Goal: Obtain resource: Download file/media

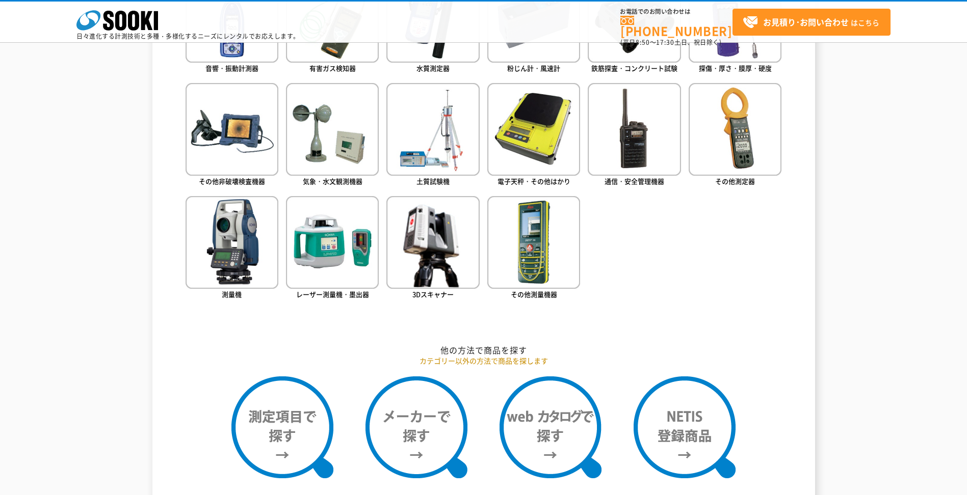
scroll to position [459, 0]
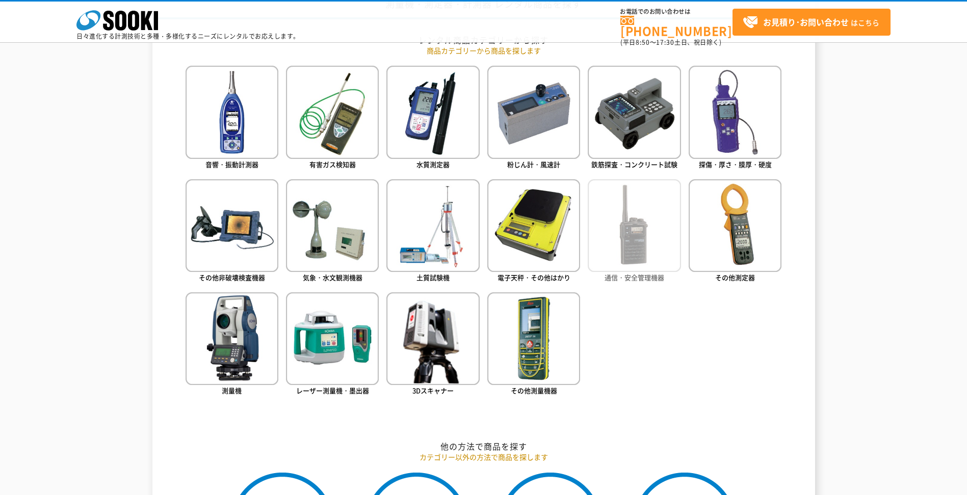
click at [643, 218] on img at bounding box center [633, 225] width 93 height 93
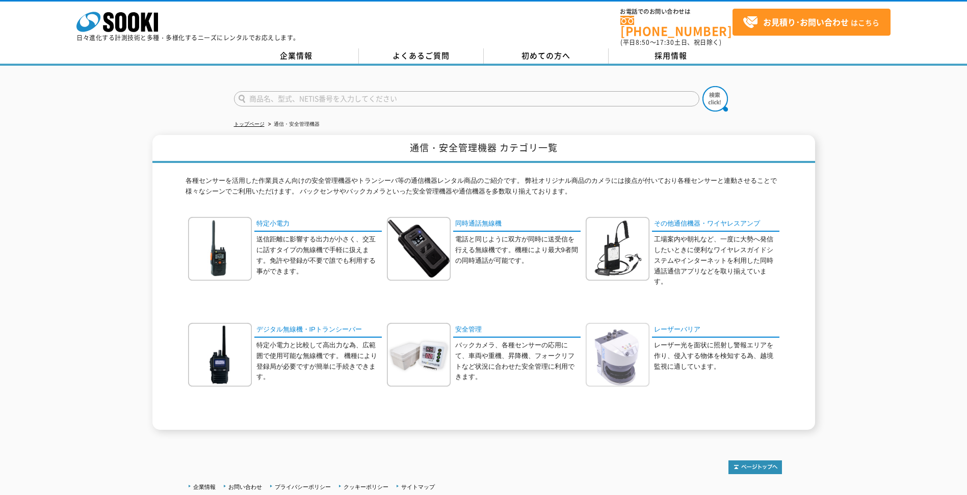
click at [620, 327] on img at bounding box center [617, 355] width 64 height 64
click at [412, 362] on img at bounding box center [419, 355] width 64 height 64
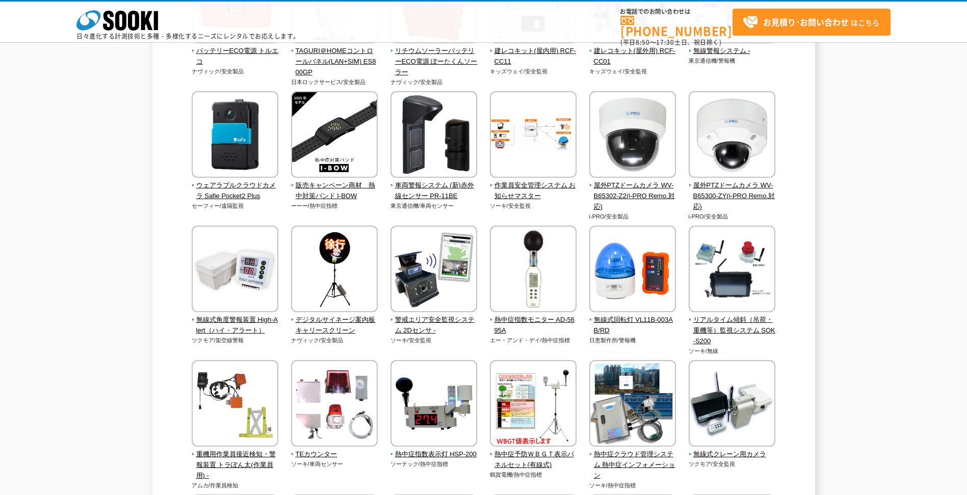
scroll to position [662, 0]
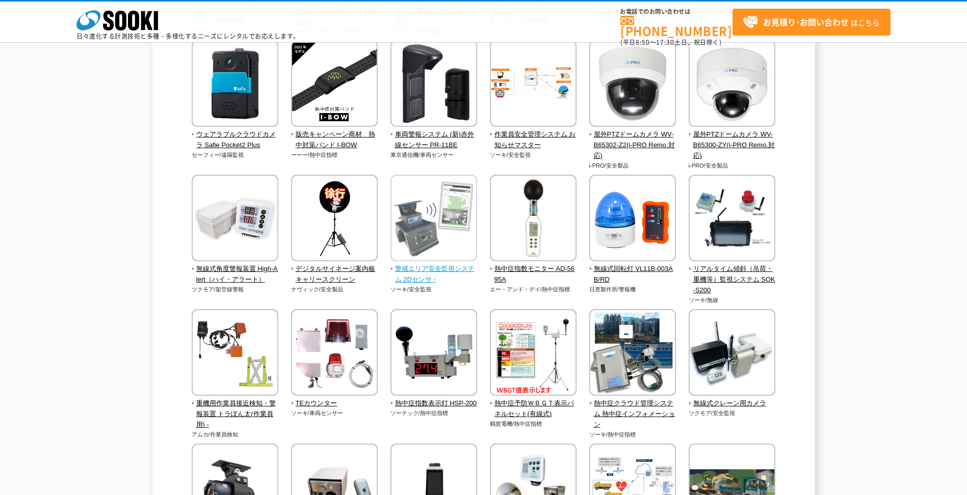
click at [408, 272] on span "警戒エリア安全監視システム 2Dセンサ -" at bounding box center [433, 274] width 87 height 21
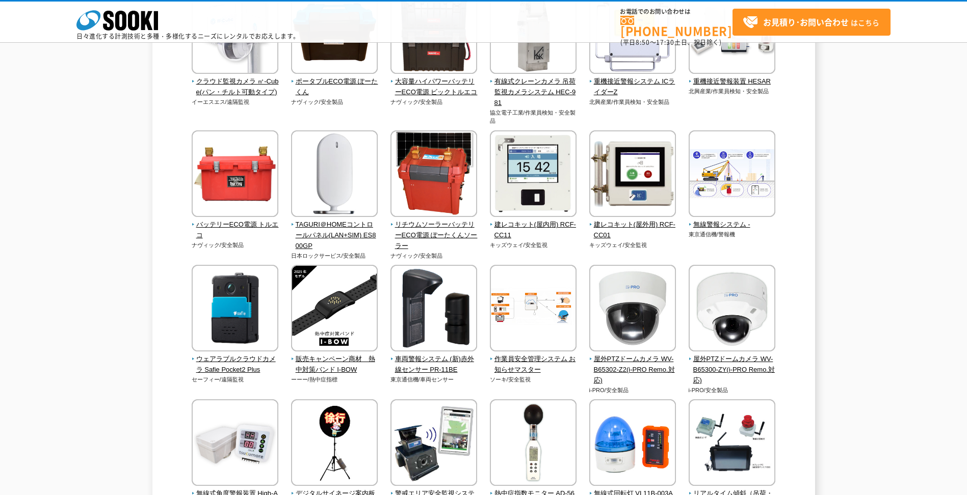
scroll to position [459, 0]
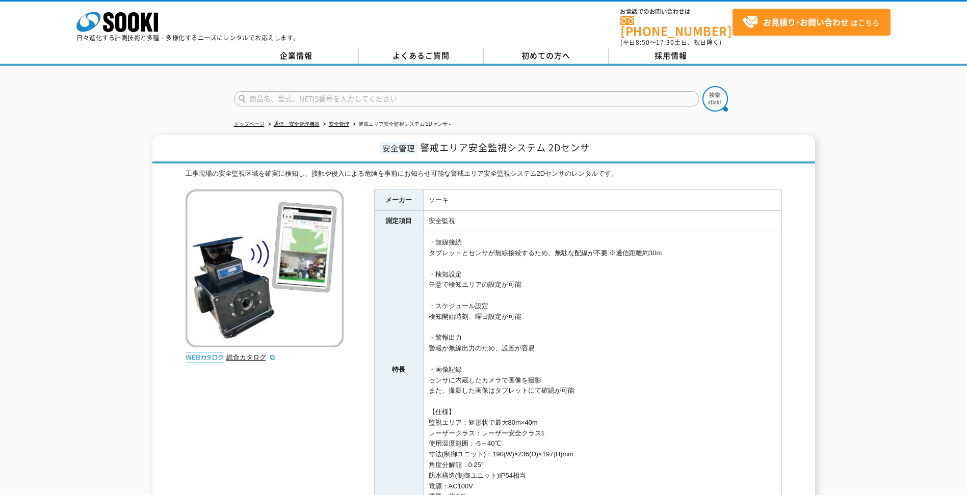
scroll to position [51, 0]
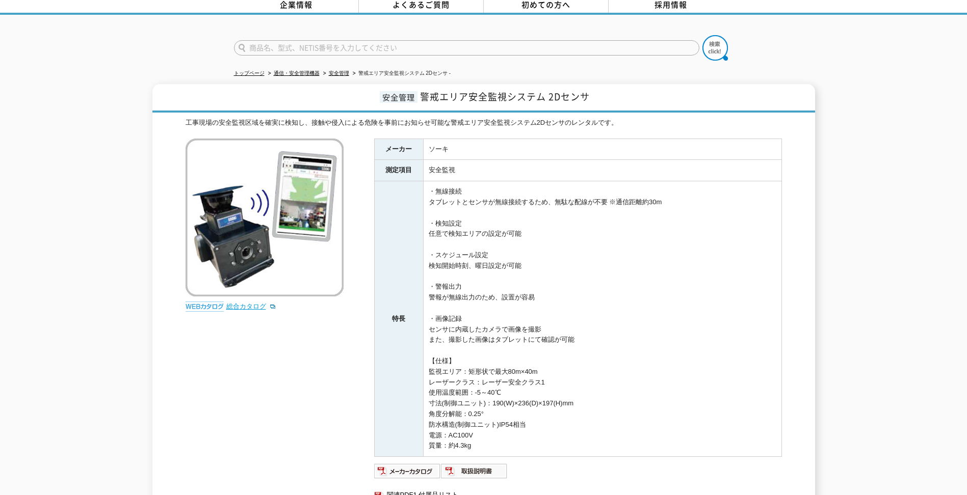
click at [237, 303] on link "総合カタログ" at bounding box center [251, 307] width 50 height 8
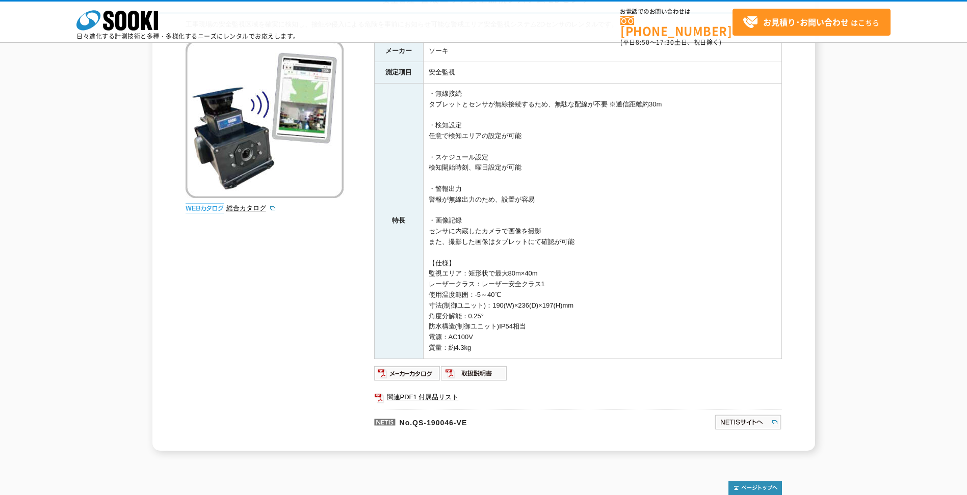
scroll to position [202, 0]
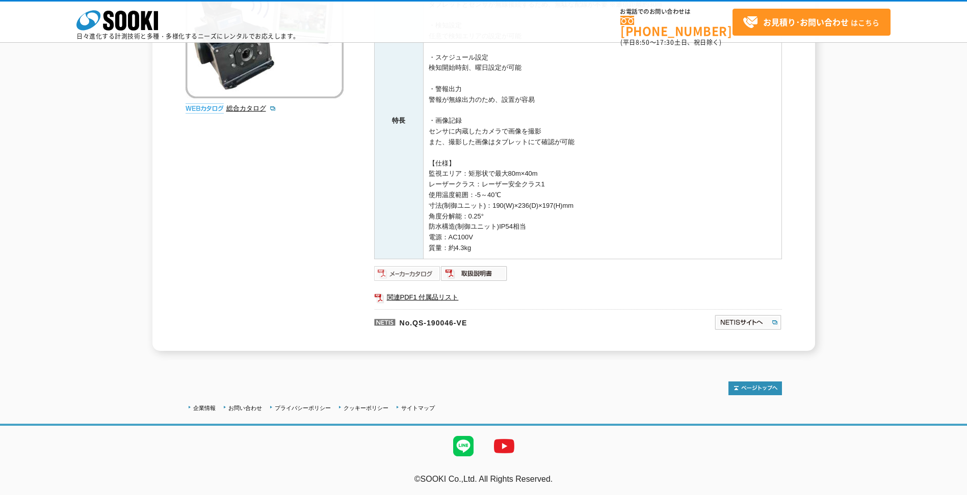
click at [422, 273] on img at bounding box center [407, 273] width 67 height 16
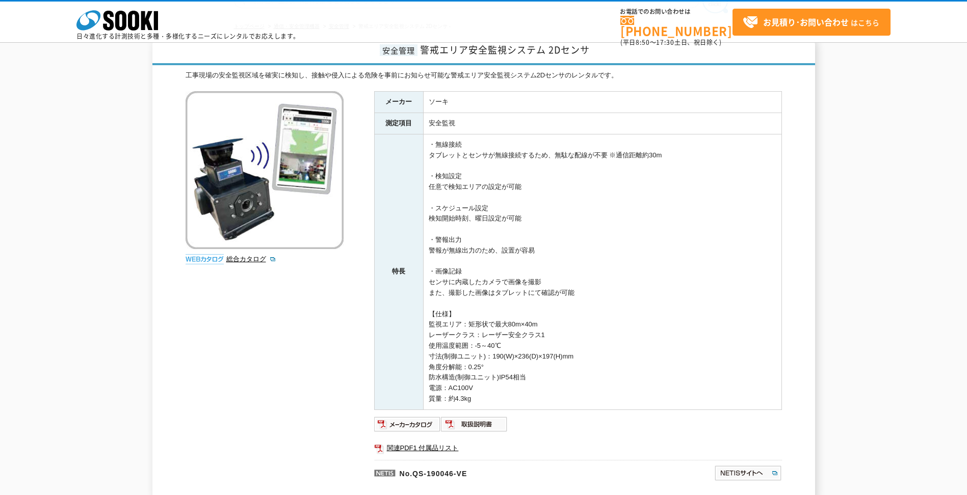
scroll to position [153, 0]
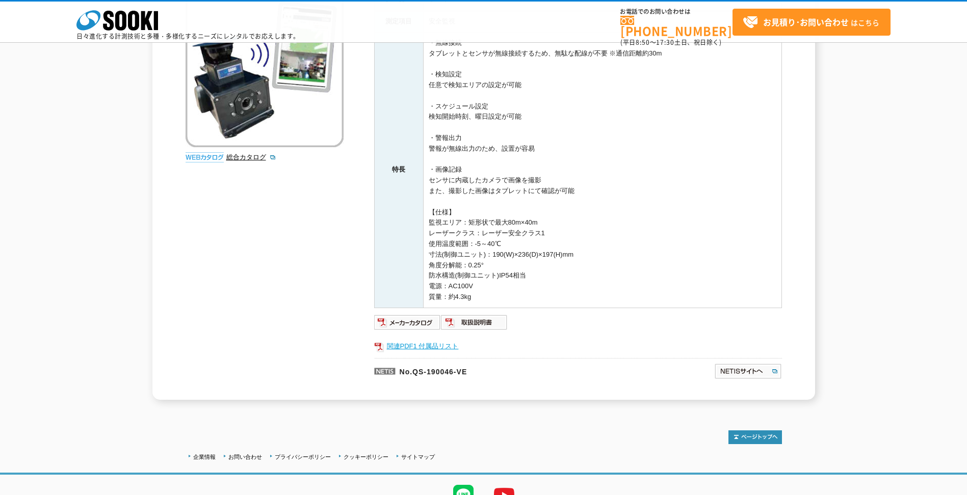
click at [421, 341] on link "関連PDF1 付属品リスト" at bounding box center [578, 346] width 408 height 13
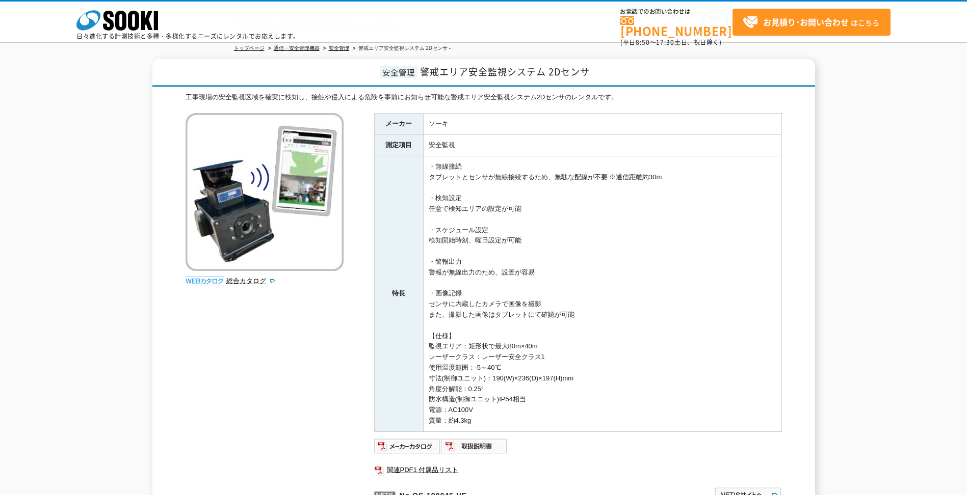
scroll to position [0, 0]
